Goal: Information Seeking & Learning: Learn about a topic

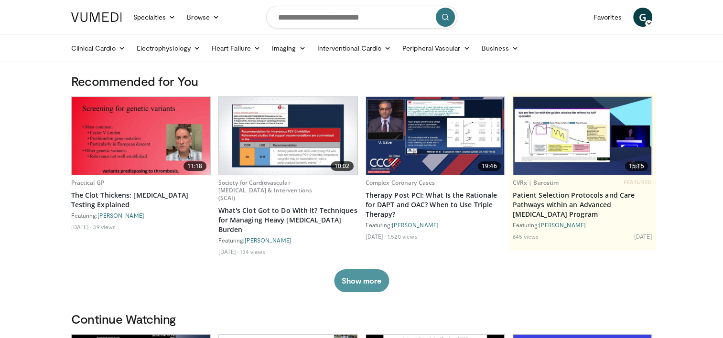
click at [349, 276] on button "Show more" at bounding box center [361, 281] width 55 height 23
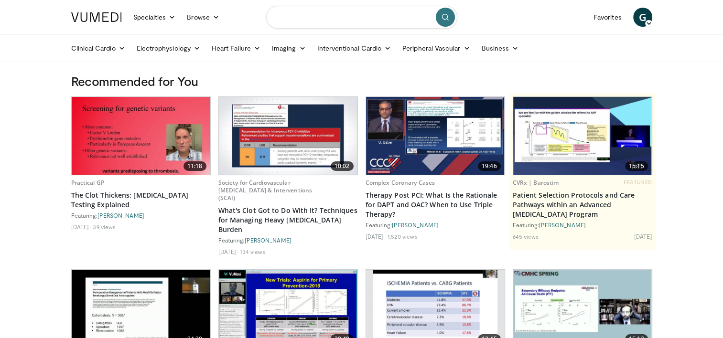
click at [316, 22] on input "Search topics, interventions" at bounding box center [361, 17] width 191 height 23
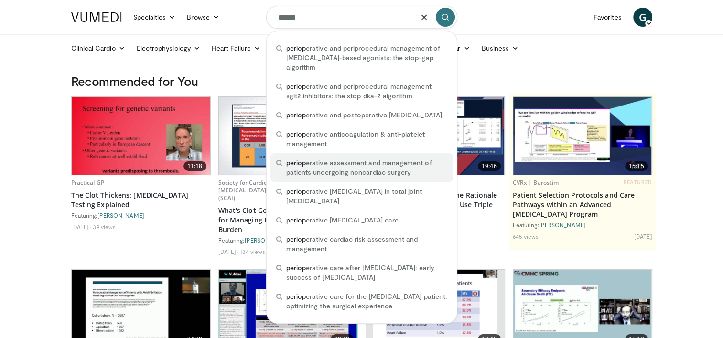
click at [301, 167] on span "periop" at bounding box center [296, 163] width 20 height 8
type input "**********"
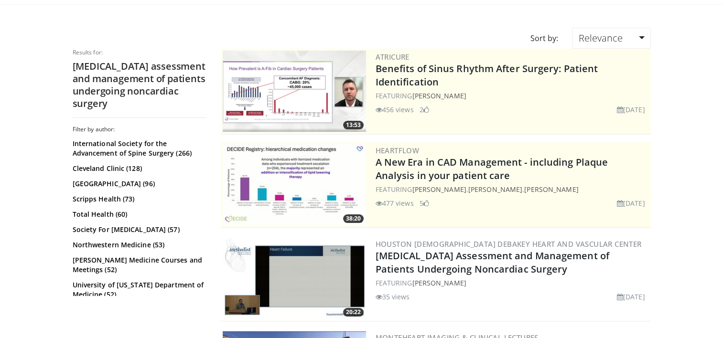
scroll to position [38, 0]
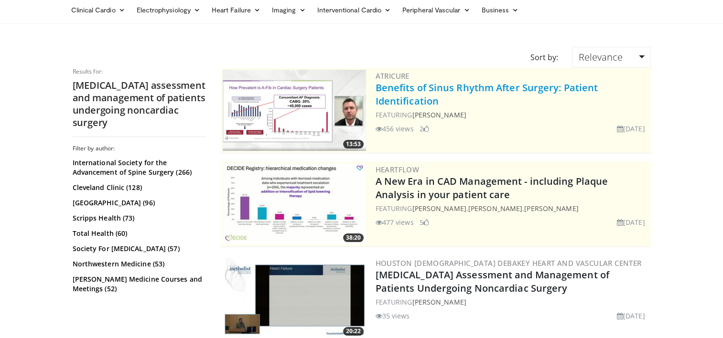
click at [436, 101] on link "Benefits of Sinus Rhythm After Surgery: Patient Identification" at bounding box center [487, 94] width 223 height 26
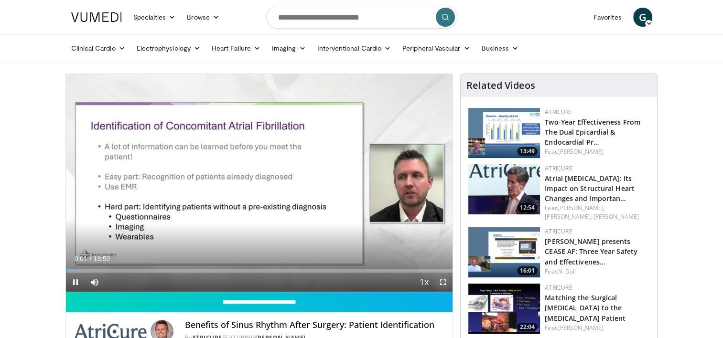
click at [443, 279] on span "Video Player" at bounding box center [443, 282] width 19 height 19
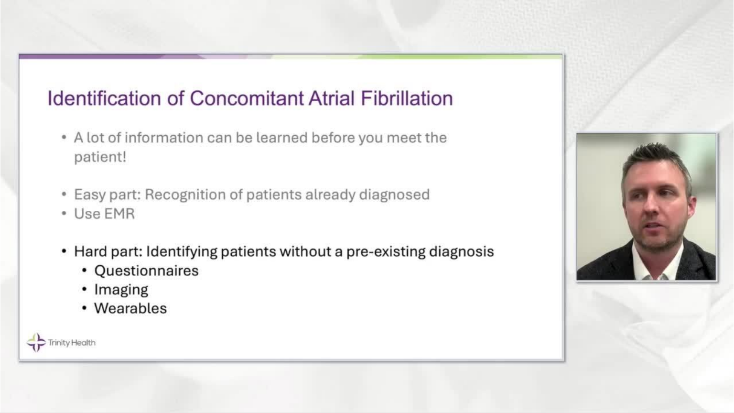
click at [707, 338] on video-js "**********" at bounding box center [367, 206] width 734 height 413
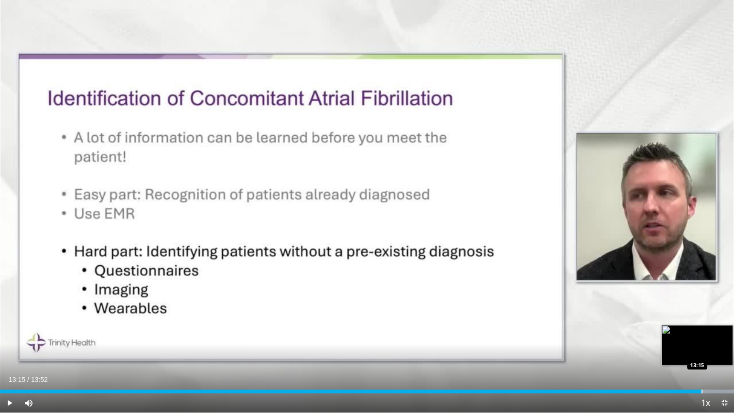
click at [702, 338] on div "Progress Bar" at bounding box center [702, 392] width 1 height 4
click at [693, 338] on div "Progress Bar" at bounding box center [693, 392] width 1 height 4
click at [11, 338] on span "Video Player" at bounding box center [9, 402] width 19 height 19
click at [723, 338] on span "Video Player" at bounding box center [724, 402] width 19 height 19
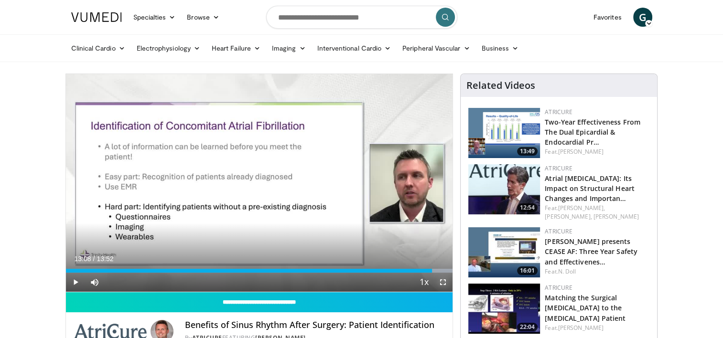
click at [445, 290] on span "Video Player" at bounding box center [443, 282] width 19 height 19
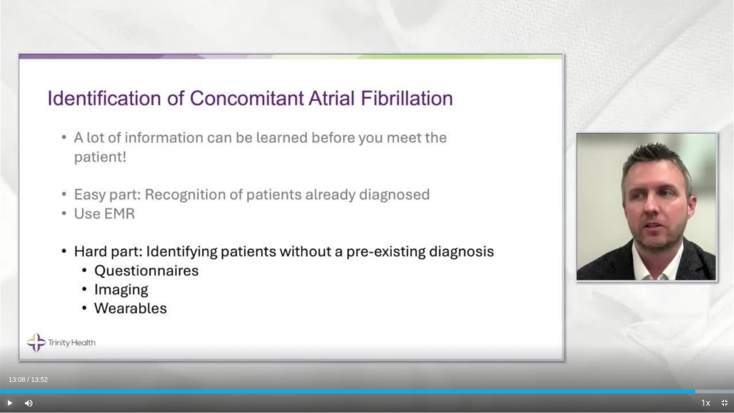
click at [7, 338] on span "Video Player" at bounding box center [9, 402] width 19 height 19
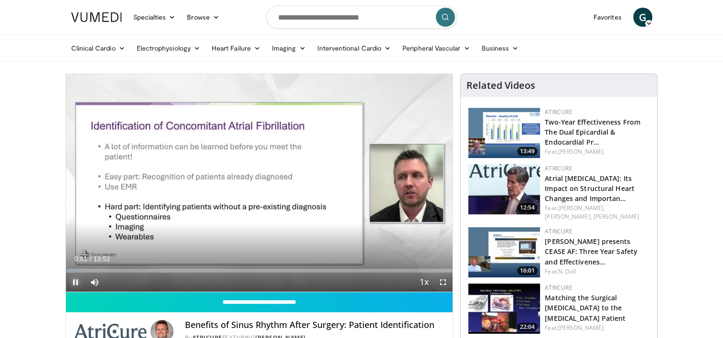
click at [73, 281] on span "Video Player" at bounding box center [75, 282] width 19 height 19
click at [529, 186] on img at bounding box center [505, 189] width 72 height 50
